Goal: Information Seeking & Learning: Learn about a topic

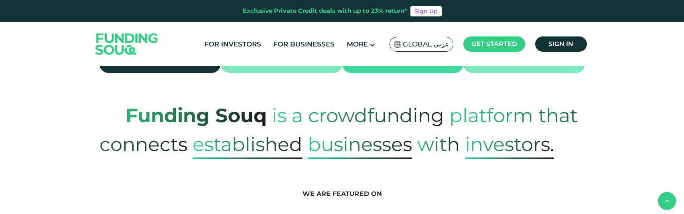
scroll to position [362, 0]
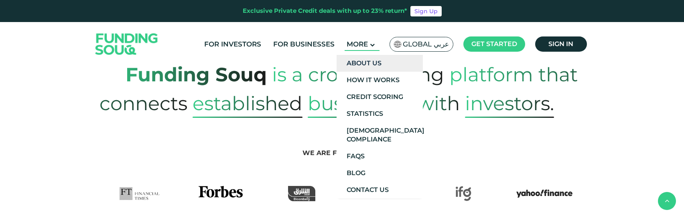
click at [369, 59] on link "About Us" at bounding box center [380, 63] width 86 height 17
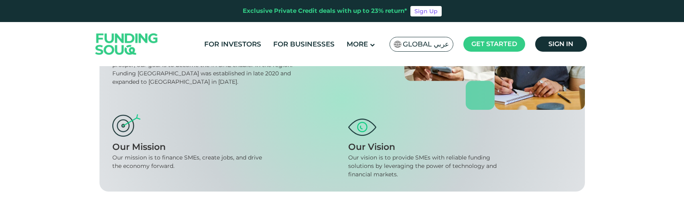
scroll to position [169, 0]
click at [420, 43] on span "Global عربي" at bounding box center [426, 44] width 46 height 9
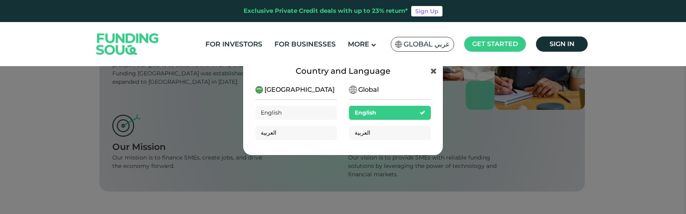
click at [637, 86] on div "Country and Language Saudi Arabia English العربية Global English العربية" at bounding box center [343, 107] width 686 height 214
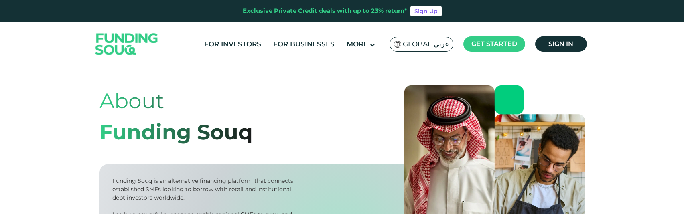
scroll to position [0, 0]
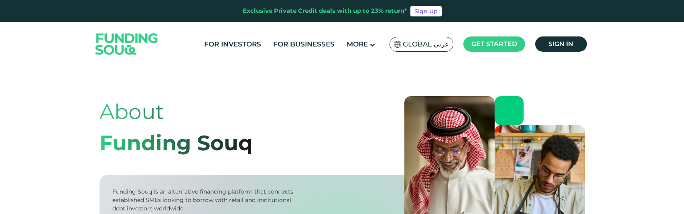
click at [129, 45] on img at bounding box center [127, 44] width 79 height 41
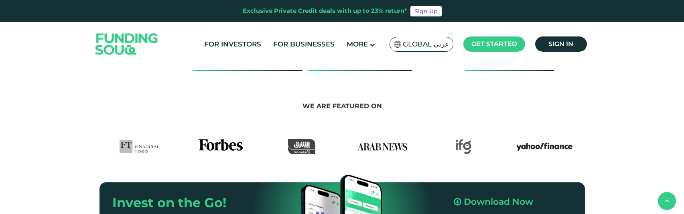
scroll to position [413, 0]
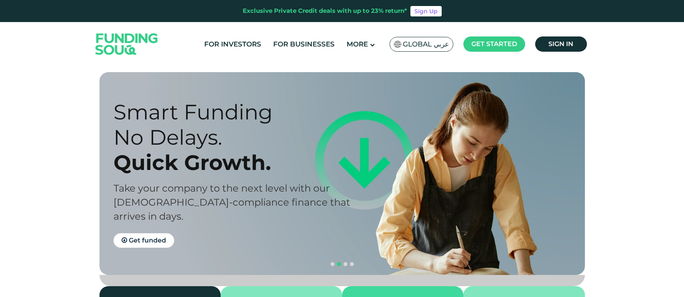
click at [134, 41] on img at bounding box center [127, 44] width 79 height 41
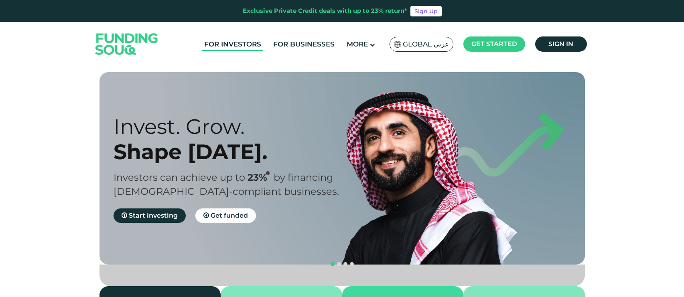
click at [228, 47] on link "For Investors" at bounding box center [232, 44] width 61 height 13
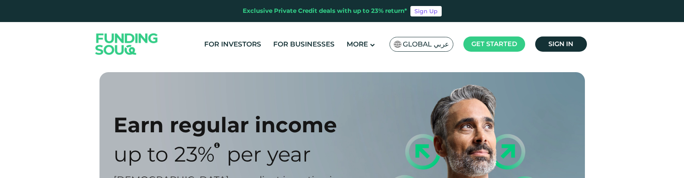
type tc-range-slider "4"
click at [108, 44] on img at bounding box center [127, 44] width 79 height 41
